Goal: Task Accomplishment & Management: Use online tool/utility

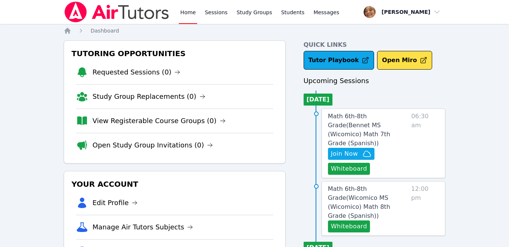
click at [349, 150] on span "Join Now" at bounding box center [344, 154] width 27 height 9
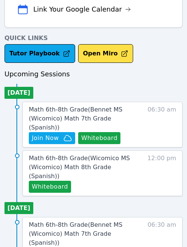
scroll to position [266, 0]
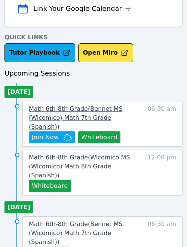
click at [86, 111] on span "Math 6th-8th Grade ( Bennet MS (Wicomico) Math 7th Grade (Spanish) )" at bounding box center [76, 117] width 94 height 25
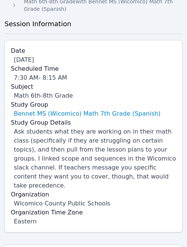
scroll to position [90, 0]
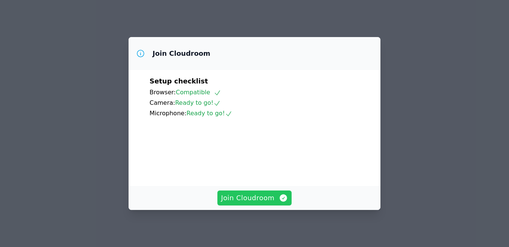
click at [267, 200] on span "Join Cloudroom" at bounding box center [254, 198] width 67 height 10
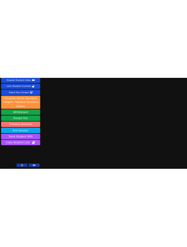
scroll to position [32, 0]
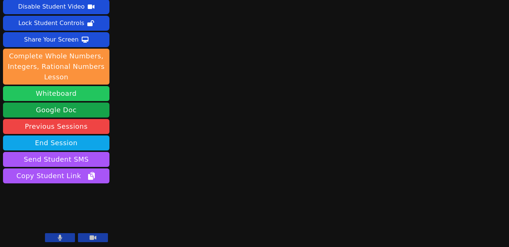
click at [76, 96] on button "Whiteboard" at bounding box center [56, 93] width 106 height 15
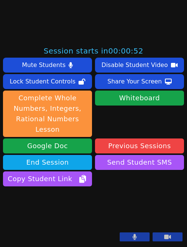
scroll to position [250, 0]
click at [162, 238] on button at bounding box center [168, 237] width 30 height 9
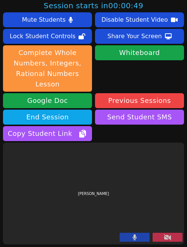
click at [138, 241] on button at bounding box center [135, 237] width 30 height 9
click at [176, 238] on button at bounding box center [168, 237] width 30 height 9
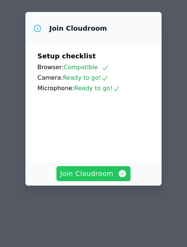
click at [105, 172] on span "Join Cloudroom" at bounding box center [93, 174] width 67 height 10
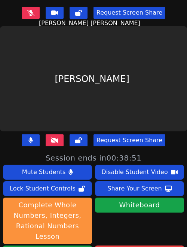
scroll to position [97, 0]
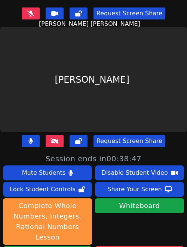
click at [57, 142] on icon at bounding box center [54, 141] width 7 height 6
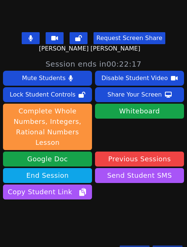
scroll to position [193, 0]
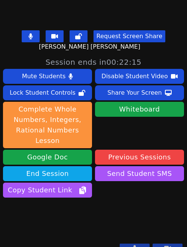
click at [117, 94] on div "Share Your Screen" at bounding box center [135, 93] width 55 height 12
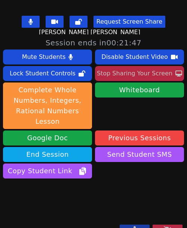
click at [145, 76] on div "Stop Sharing Your Screen" at bounding box center [135, 73] width 76 height 12
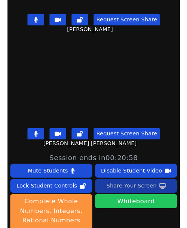
scroll to position [0, 0]
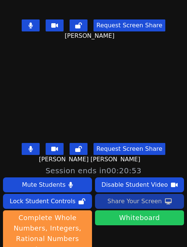
click at [119, 200] on div "Share Your Screen" at bounding box center [135, 202] width 55 height 12
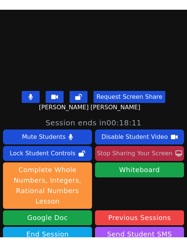
scroll to position [126, 0]
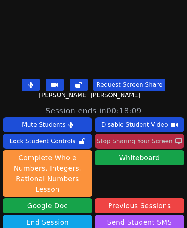
click at [120, 139] on div "Stop Sharing Your Screen" at bounding box center [135, 141] width 76 height 12
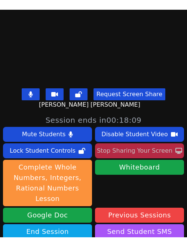
scroll to position [4, 0]
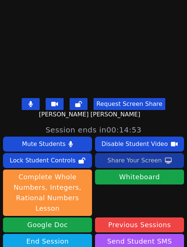
click at [137, 163] on div "Share Your Screen" at bounding box center [135, 161] width 55 height 12
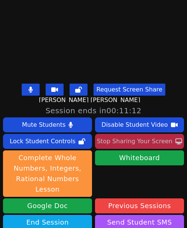
click at [131, 142] on div "Stop Sharing Your Screen" at bounding box center [135, 141] width 76 height 12
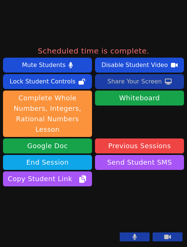
scroll to position [223, 0]
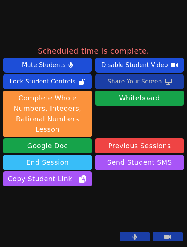
click at [70, 155] on button "End Session" at bounding box center [47, 162] width 89 height 15
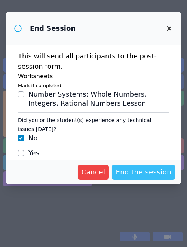
click at [145, 172] on span "End the session" at bounding box center [144, 172] width 56 height 10
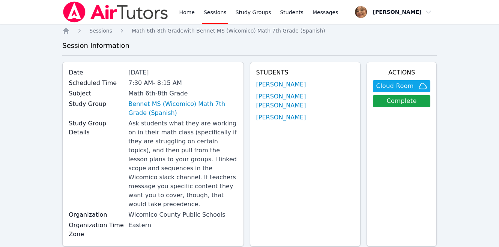
scroll to position [90, 0]
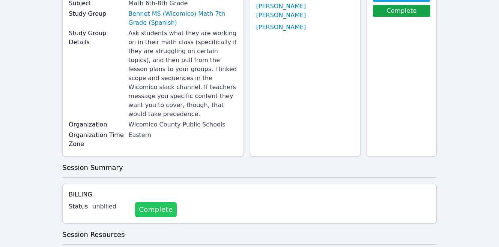
click at [147, 202] on link "Complete" at bounding box center [155, 209] width 41 height 15
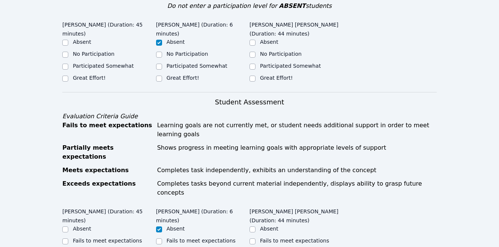
scroll to position [289, 0]
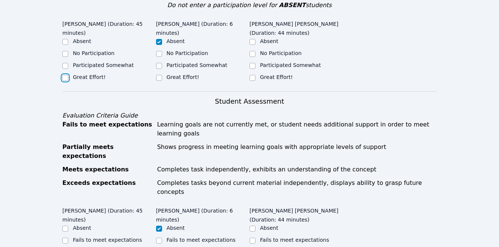
click at [64, 75] on input "Great Effort!" at bounding box center [65, 78] width 6 height 6
checkbox input "true"
click at [251, 75] on input "Great Effort!" at bounding box center [252, 78] width 6 height 6
checkbox input "true"
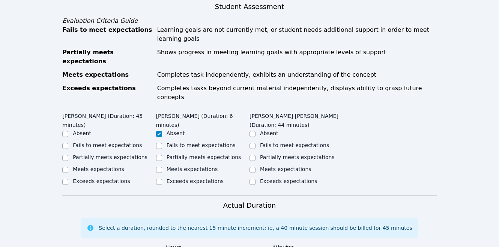
scroll to position [387, 0]
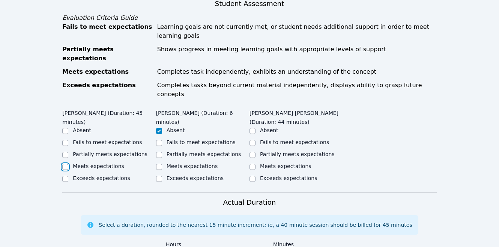
click at [66, 164] on input "Meets expectations" at bounding box center [65, 167] width 6 height 6
checkbox input "true"
click at [250, 164] on input "Meets expectations" at bounding box center [252, 167] width 6 height 6
checkbox input "true"
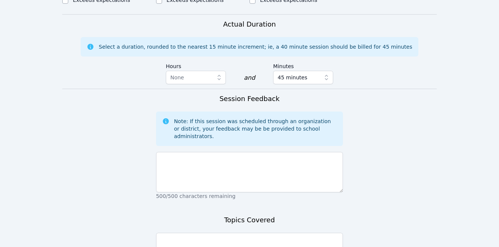
scroll to position [579, 0]
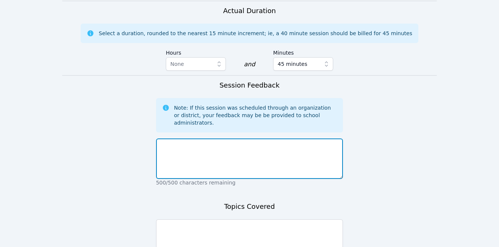
click at [250, 139] on textarea at bounding box center [249, 159] width 187 height 40
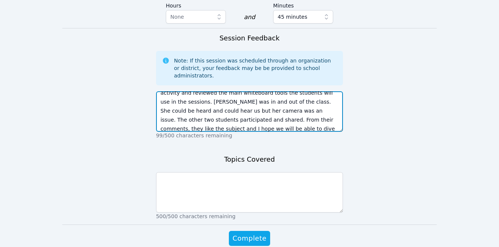
scroll to position [626, 0]
type textarea "[DATE] was day 1 of the class. We completed a get to know me activity and revie…"
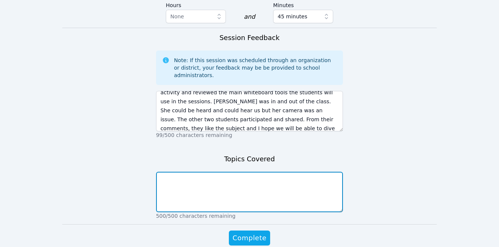
click at [252, 172] on textarea at bounding box center [249, 192] width 187 height 40
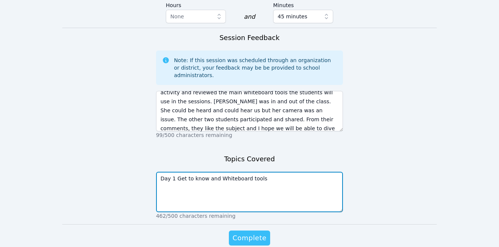
type textarea "Day 1 Get to know and Whiteboard tools"
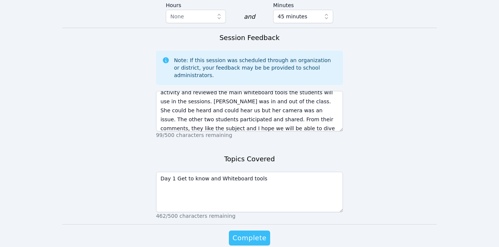
click at [252, 233] on span "Complete" at bounding box center [249, 238] width 34 height 10
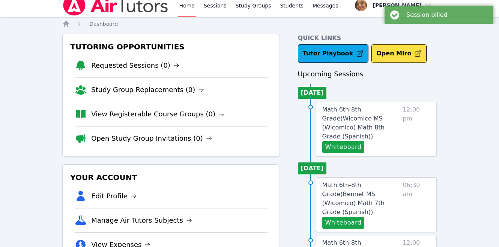
scroll to position [9, 0]
